Goal: Find specific page/section

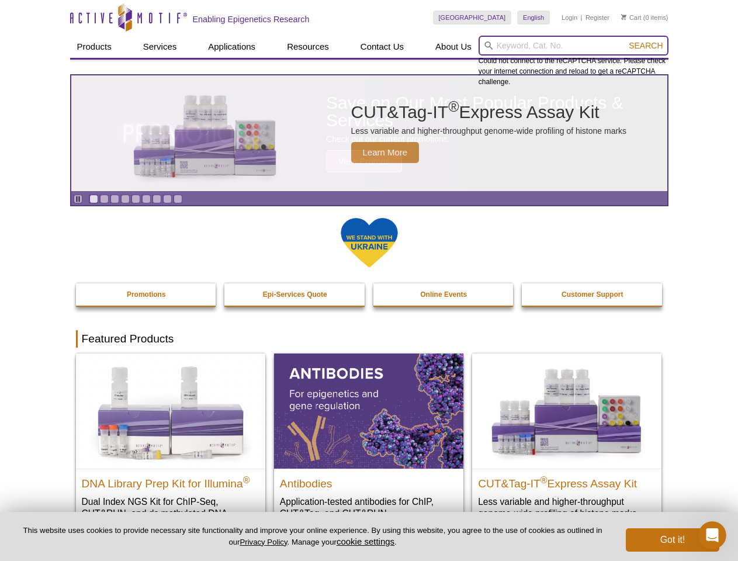
click at [573, 46] on input "search" at bounding box center [574, 46] width 190 height 20
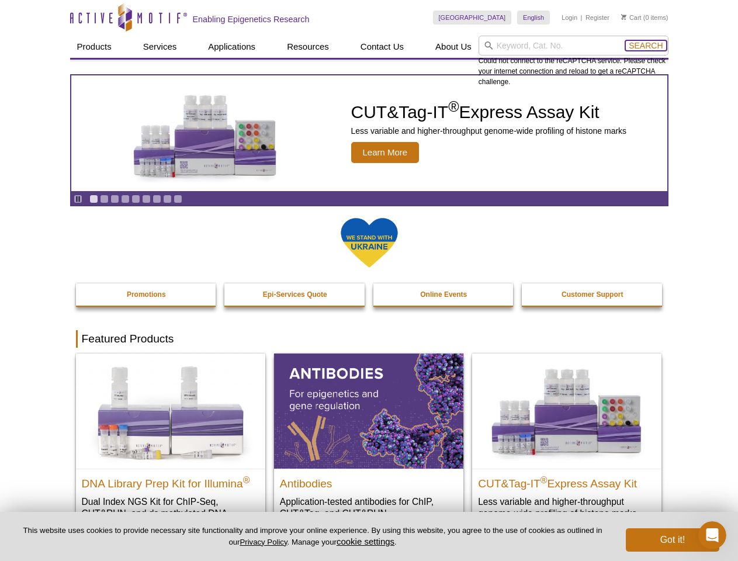
click at [646, 46] on span "Search" at bounding box center [646, 45] width 34 height 9
click at [78, 199] on icon "Pause" at bounding box center [78, 199] width 8 height 8
click at [93, 199] on link "Go to slide 1" at bounding box center [93, 199] width 9 height 9
click at [104, 199] on link "Go to slide 2" at bounding box center [104, 199] width 9 height 9
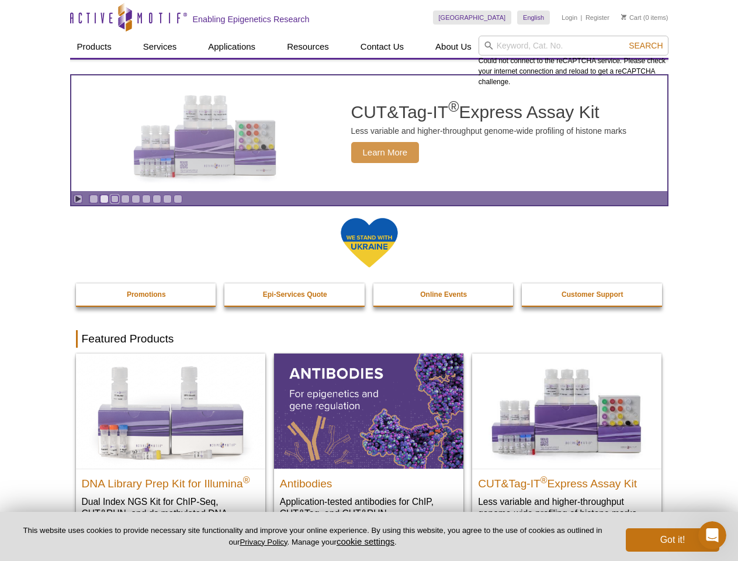
click at [115, 199] on link "Go to slide 3" at bounding box center [114, 199] width 9 height 9
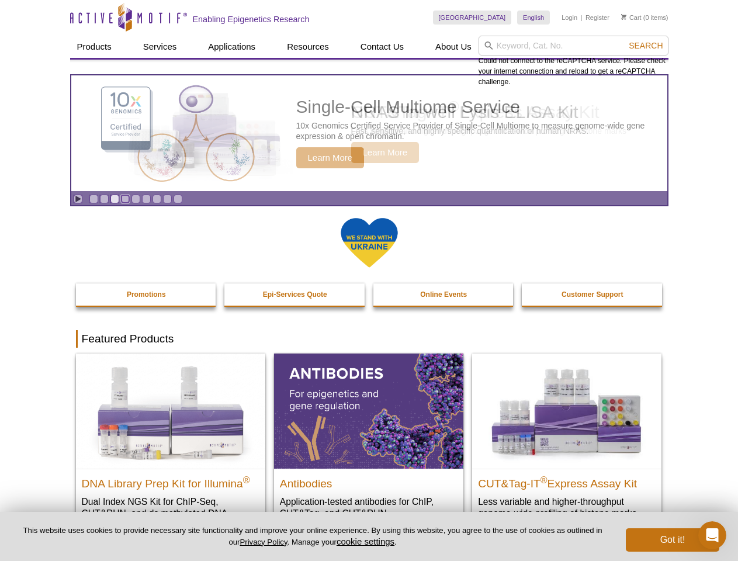
click at [125, 199] on link "Go to slide 4" at bounding box center [125, 199] width 9 height 9
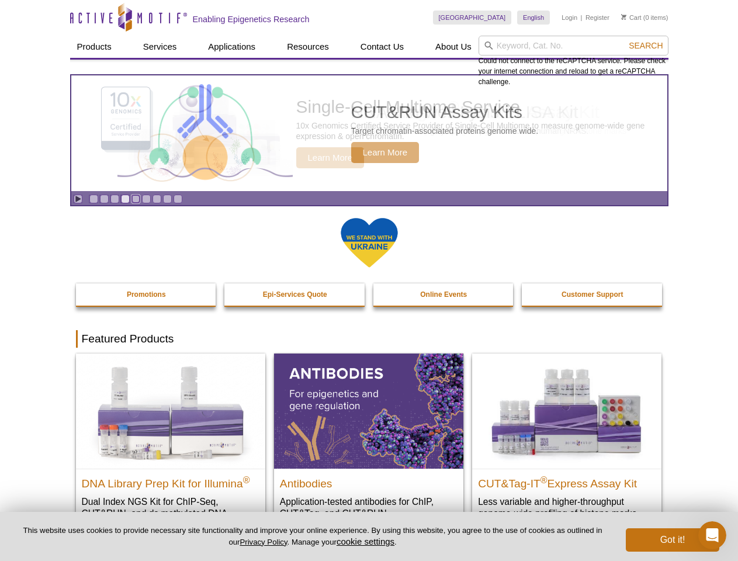
click at [136, 199] on link "Go to slide 5" at bounding box center [135, 199] width 9 height 9
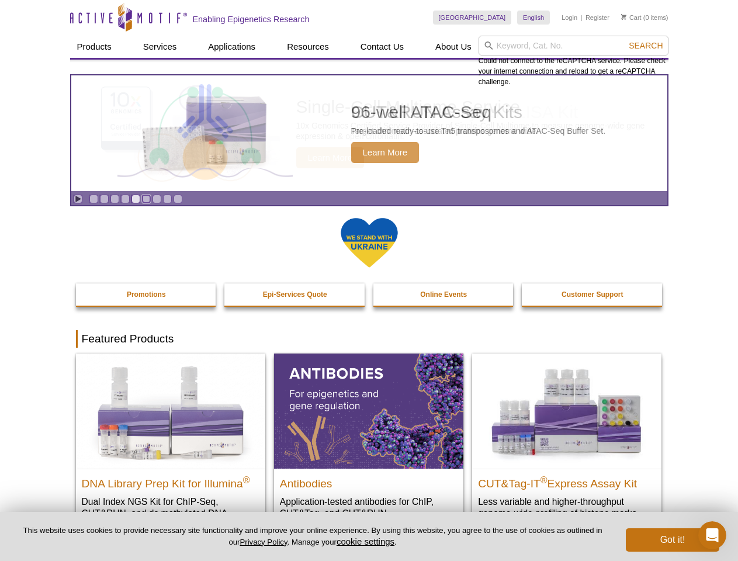
click at [146, 199] on link "Go to slide 6" at bounding box center [146, 199] width 9 height 9
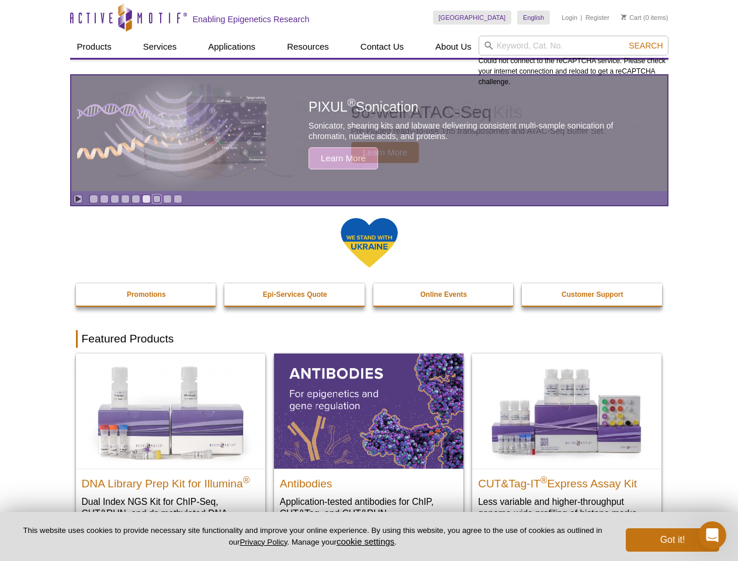
click at [157, 199] on link "Go to slide 7" at bounding box center [157, 199] width 9 height 9
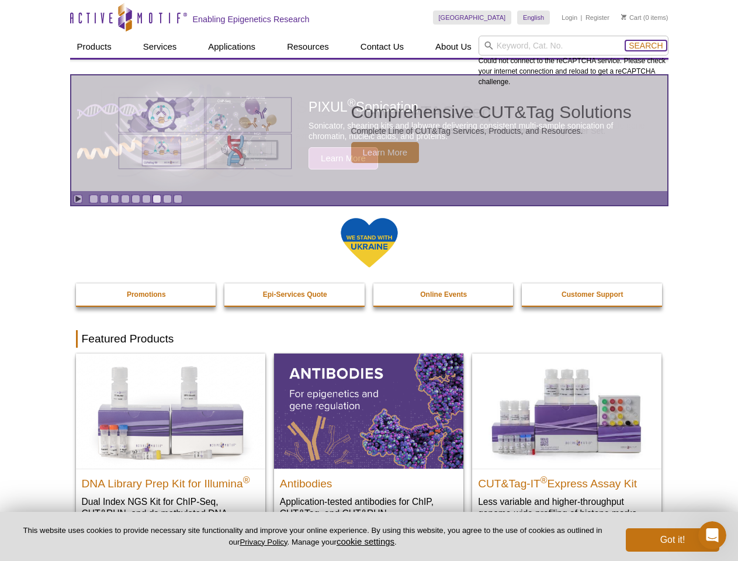
click at [646, 46] on span "Search" at bounding box center [646, 45] width 34 height 9
